Goal: Task Accomplishment & Management: Use online tool/utility

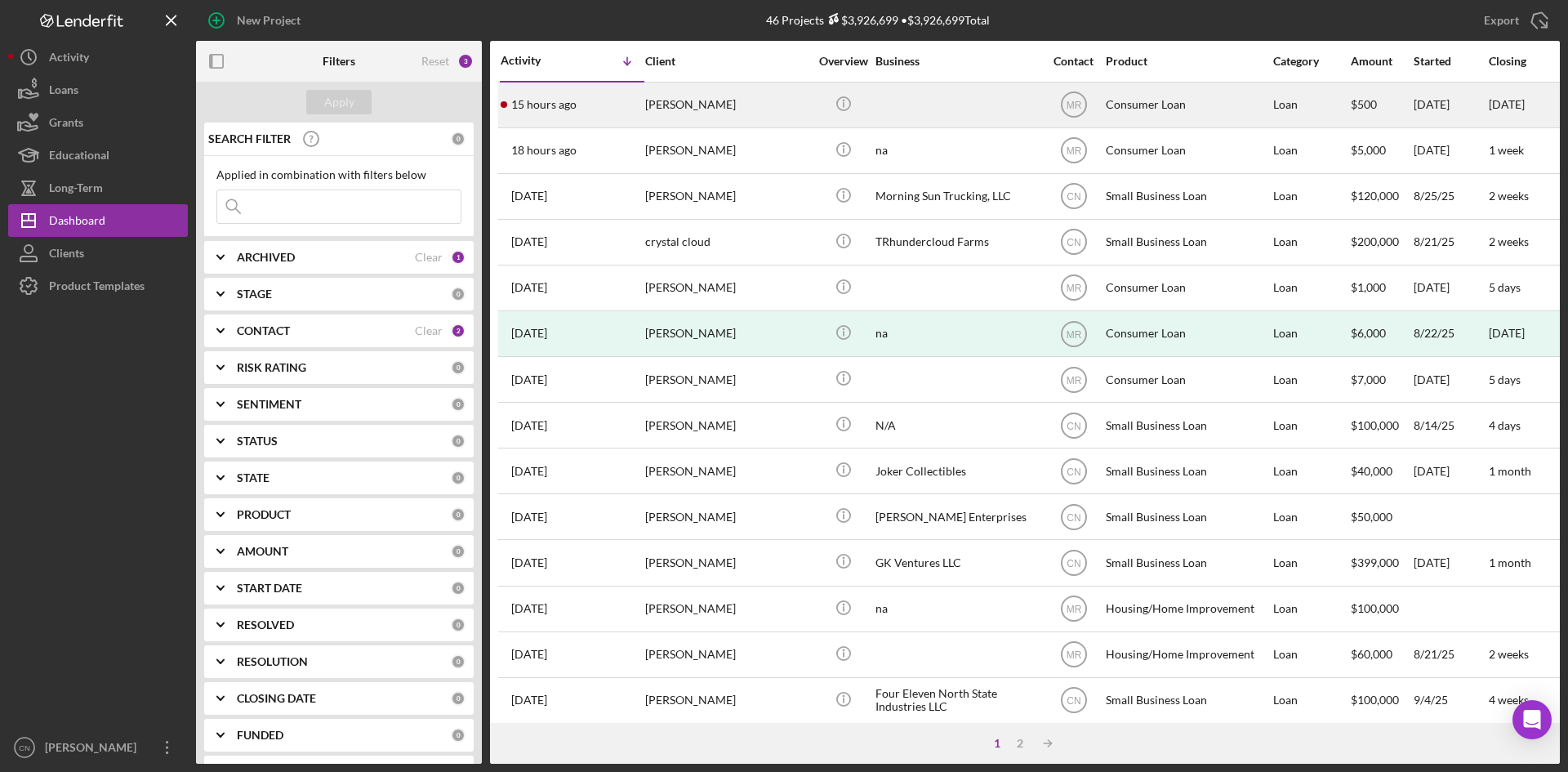
click at [650, 114] on div "[PERSON_NAME]" at bounding box center [727, 105] width 163 height 43
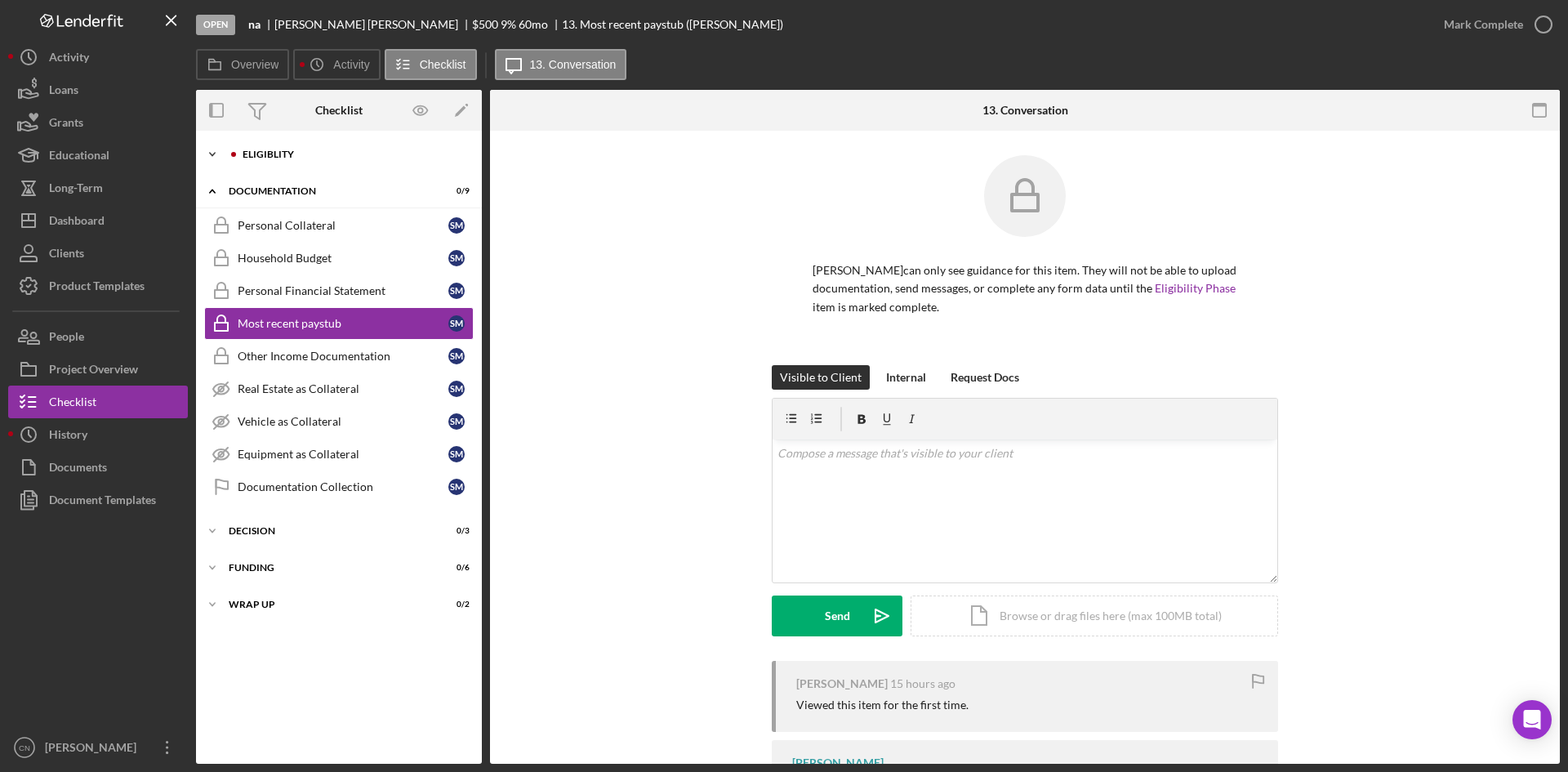
click at [269, 152] on div "Eligiblity" at bounding box center [351, 155] width 219 height 10
